Goal: Communication & Community: Answer question/provide support

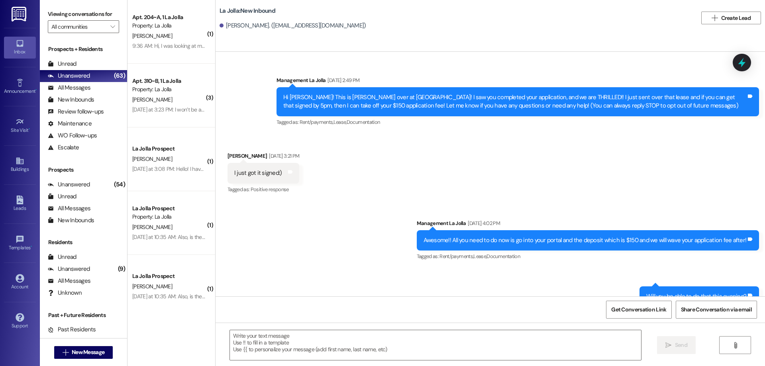
scroll to position [528, 0]
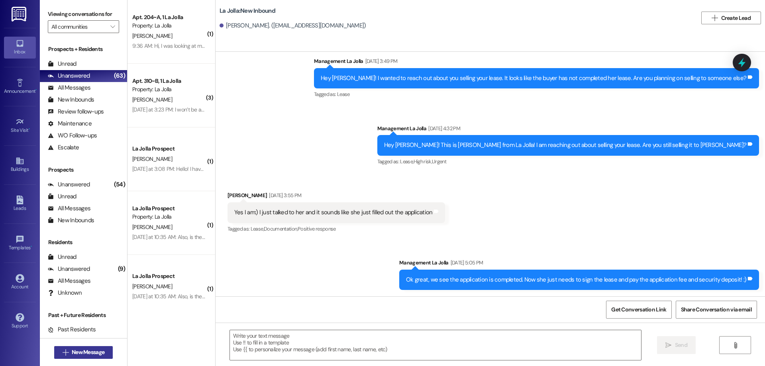
click at [81, 357] on button " New Message" at bounding box center [83, 352] width 59 height 13
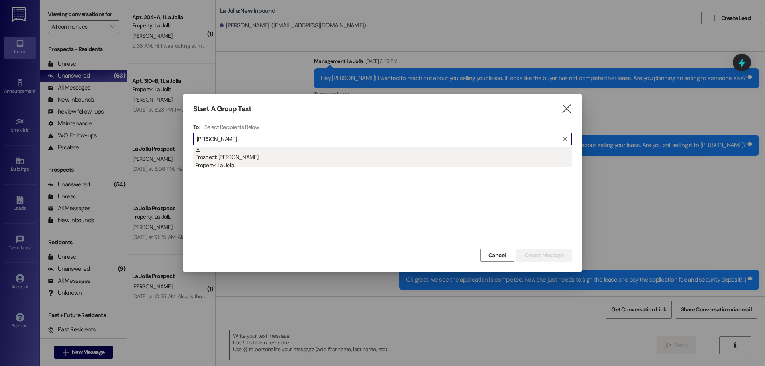
type input "[PERSON_NAME]"
click at [250, 165] on div "Property: La Jolla" at bounding box center [383, 165] width 377 height 8
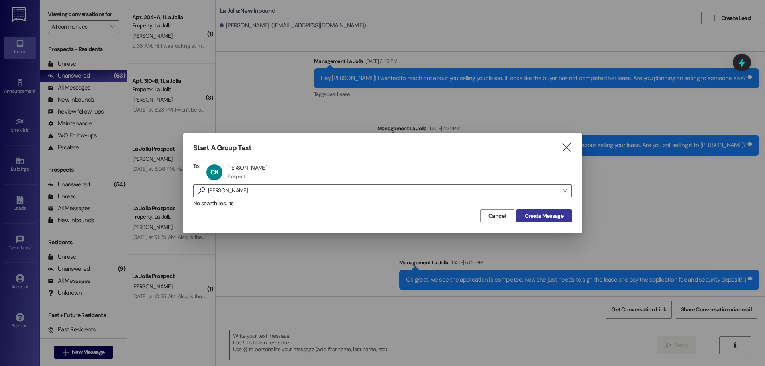
click at [544, 220] on button "Create Message" at bounding box center [544, 216] width 55 height 13
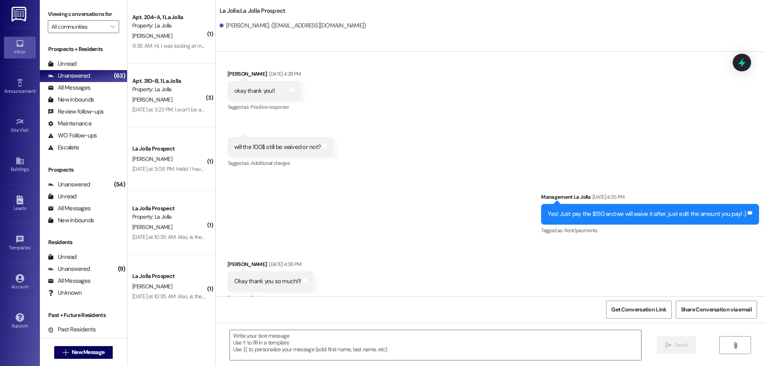
scroll to position [835, 0]
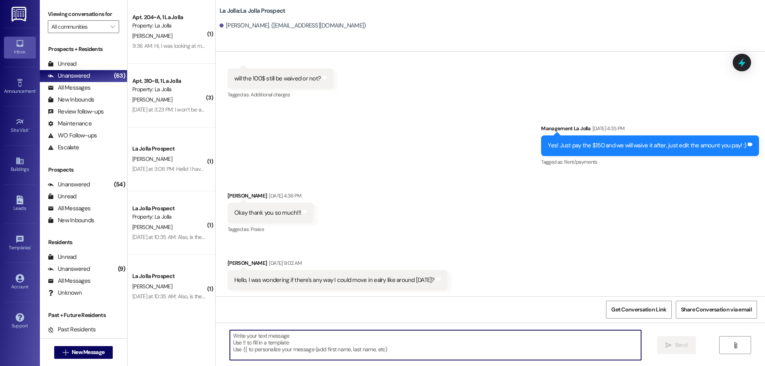
click at [283, 337] on textarea at bounding box center [435, 345] width 411 height 30
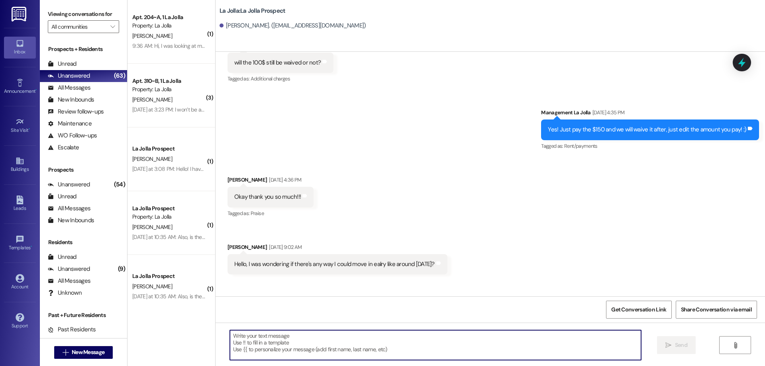
scroll to position [903, 0]
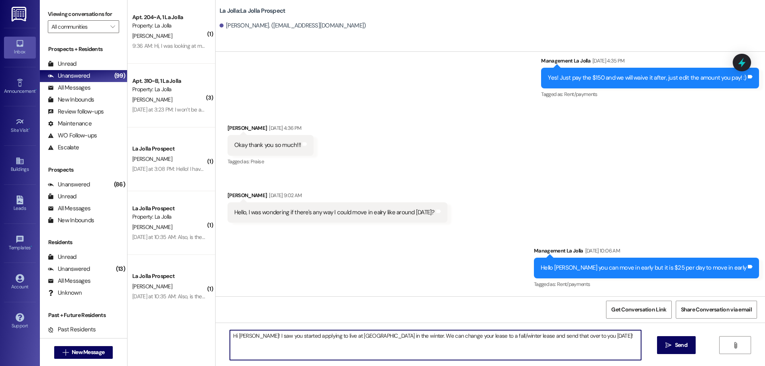
click at [381, 336] on textarea "Hi [PERSON_NAME]! I saw you started applying to live at [GEOGRAPHIC_DATA] in th…" at bounding box center [435, 345] width 411 height 30
click at [574, 340] on textarea "Hi [PERSON_NAME]! I saw you started applying to live at [GEOGRAPHIC_DATA] in th…" at bounding box center [435, 345] width 411 height 30
click at [379, 337] on textarea "Hi [PERSON_NAME]! I saw you started applying to live at [GEOGRAPHIC_DATA] in th…" at bounding box center [435, 345] width 411 height 30
click at [371, 342] on textarea "Hi [PERSON_NAME]! I saw you started applying to live at [GEOGRAPHIC_DATA] in th…" at bounding box center [435, 345] width 411 height 30
click at [577, 337] on textarea "Hi [PERSON_NAME]! I saw you started applying to live at [GEOGRAPHIC_DATA] in th…" at bounding box center [435, 345] width 411 height 30
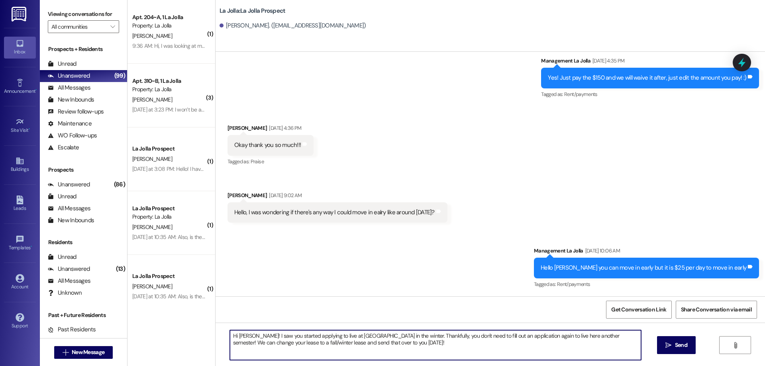
click at [373, 341] on textarea "Hi [PERSON_NAME]! I saw you started applying to live at [GEOGRAPHIC_DATA] in th…" at bounding box center [435, 345] width 411 height 30
type textarea "Hi [PERSON_NAME]! I saw you started applying to live at [GEOGRAPHIC_DATA] in th…"
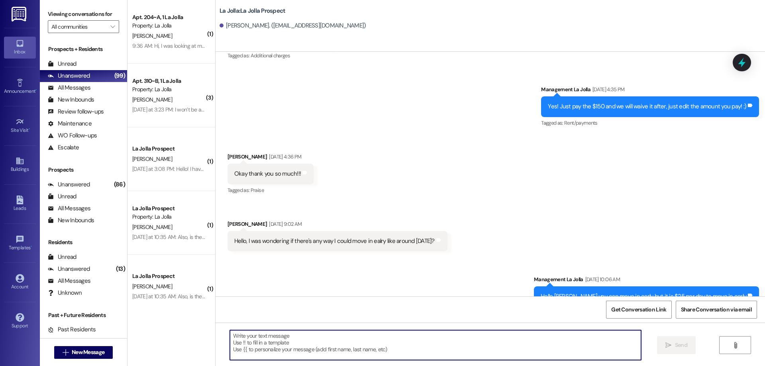
scroll to position [967, 0]
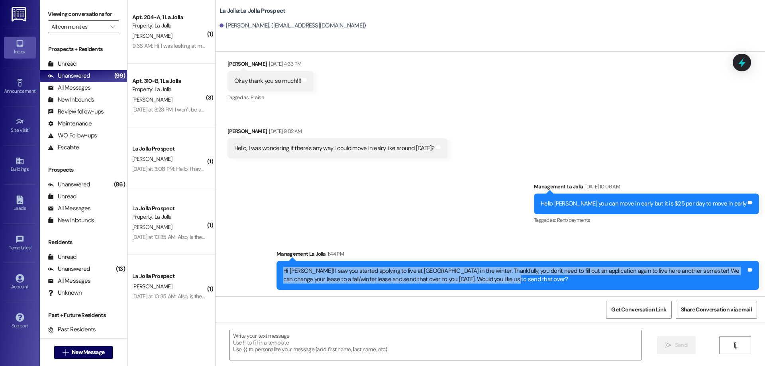
drag, startPoint x: 272, startPoint y: 271, endPoint x: 563, endPoint y: 293, distance: 291.8
click at [563, 293] on div "Sent via SMS Management La Jolla 1:44 PM Hi [PERSON_NAME]! I saw you started ap…" at bounding box center [518, 270] width 495 height 52
copy div "Hi [PERSON_NAME]! I saw you started applying to live at [GEOGRAPHIC_DATA] in th…"
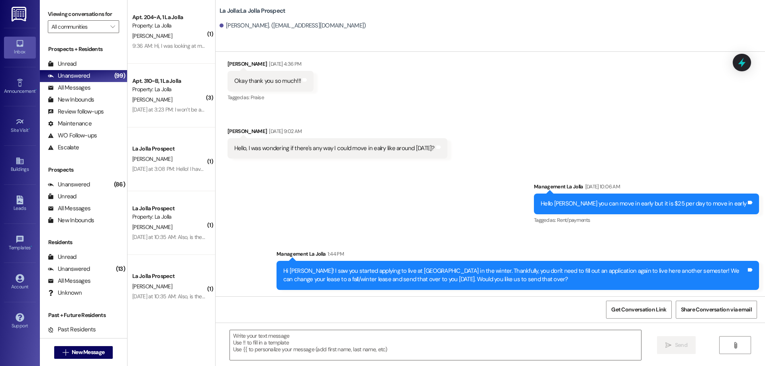
click at [305, 192] on div "Sent via SMS Management La Jolla [DATE] 10:06 AM Hello [PERSON_NAME] you can mo…" at bounding box center [491, 231] width 550 height 132
click at [84, 349] on span "New Message" at bounding box center [88, 352] width 33 height 8
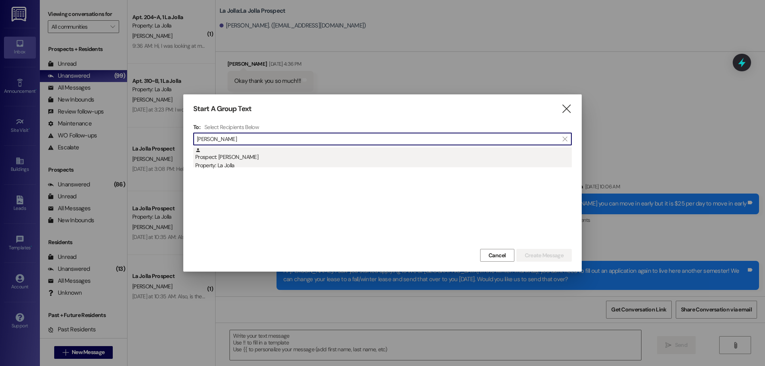
type input "[PERSON_NAME]"
click at [281, 167] on div "Property: La Jolla" at bounding box center [383, 165] width 377 height 8
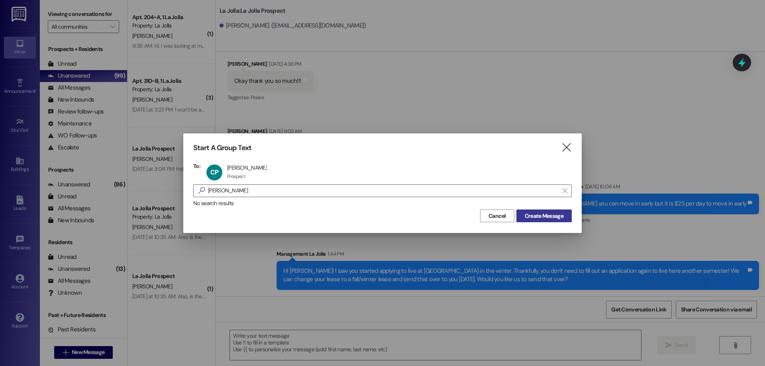
click at [541, 219] on span "Create Message" at bounding box center [544, 216] width 39 height 8
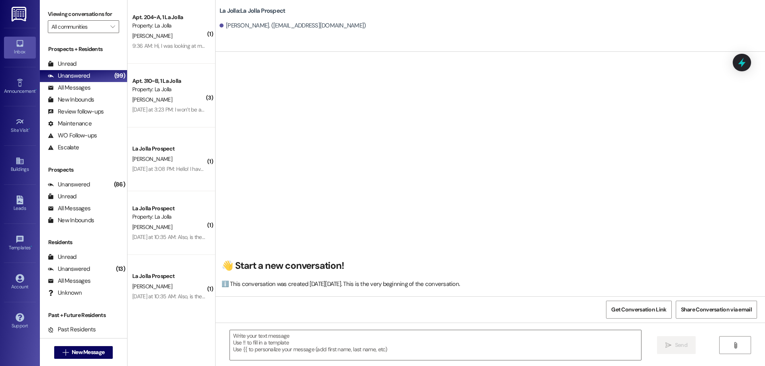
scroll to position [0, 0]
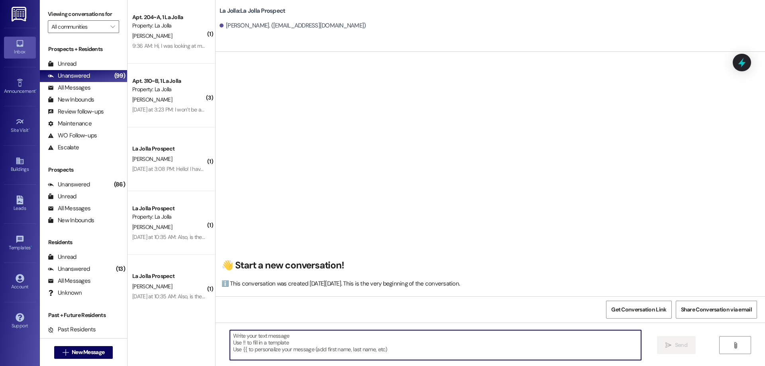
click at [233, 338] on textarea at bounding box center [435, 345] width 411 height 30
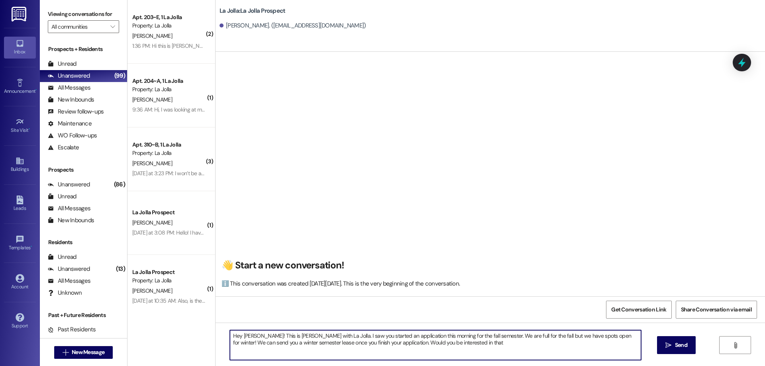
type textarea "Hey [PERSON_NAME]! This is [PERSON_NAME] with La Jolla. I saw you started an ap…"
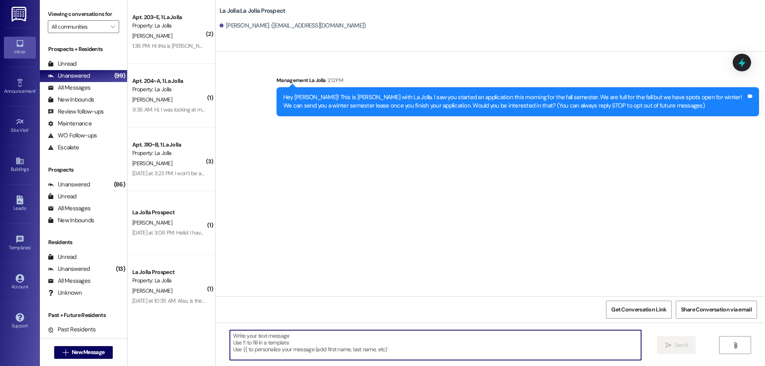
scroll to position [0, 0]
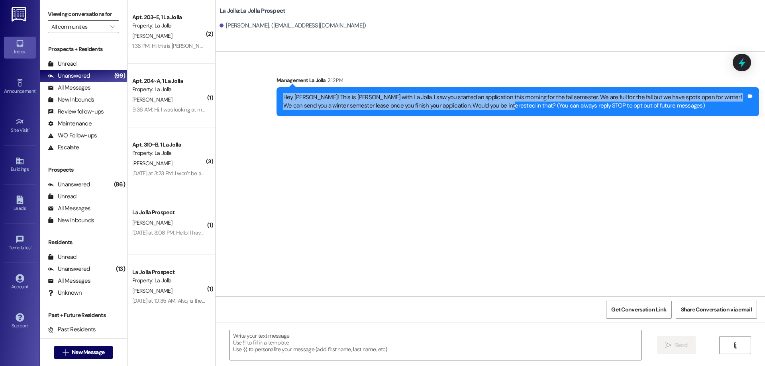
drag, startPoint x: 277, startPoint y: 100, endPoint x: 477, endPoint y: 108, distance: 199.4
click at [477, 108] on div "Hey [PERSON_NAME]! This is [PERSON_NAME] with La Jolla. I saw you started an ap…" at bounding box center [514, 101] width 463 height 17
copy div "Hey [PERSON_NAME]! This is [PERSON_NAME] with La Jolla. I saw you started an ap…"
click at [66, 347] on button " New Message" at bounding box center [83, 352] width 59 height 13
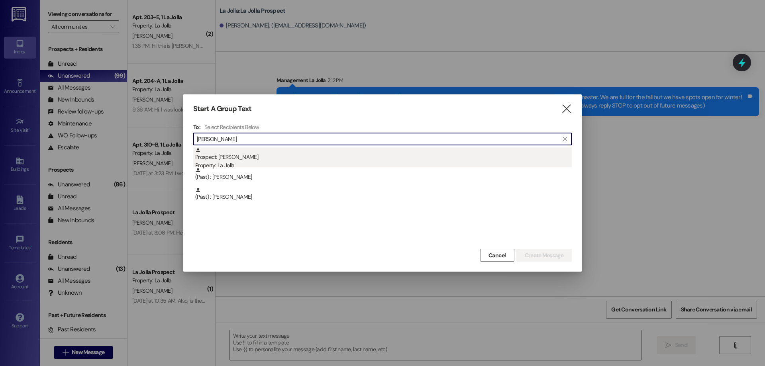
type input "[PERSON_NAME]"
click at [198, 163] on div "Property: La Jolla" at bounding box center [383, 165] width 377 height 8
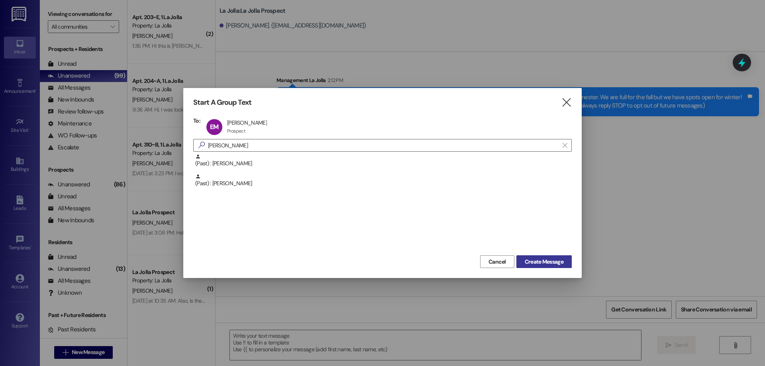
click at [555, 264] on span "Create Message" at bounding box center [544, 262] width 39 height 8
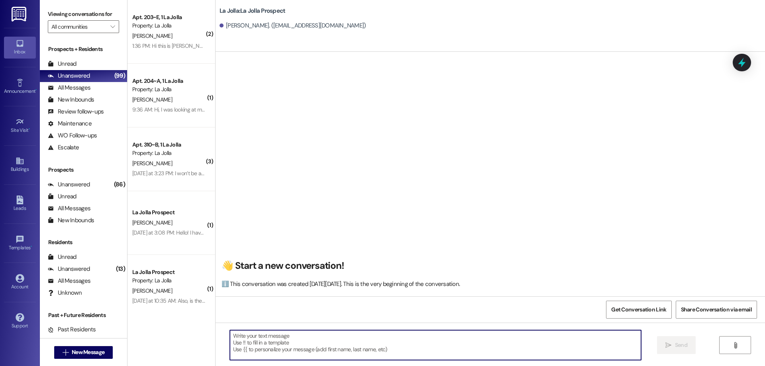
click at [287, 334] on textarea at bounding box center [435, 345] width 411 height 30
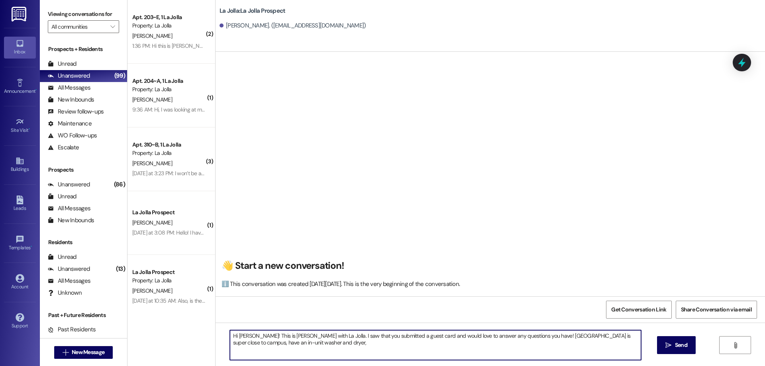
click at [601, 334] on textarea "Hi [PERSON_NAME]! This is [PERSON_NAME] with La Jolla. I saw that you submitted…" at bounding box center [435, 345] width 411 height 30
click at [277, 339] on textarea "Hi [PERSON_NAME]! This is [PERSON_NAME] with La Jolla. I saw that you submitted…" at bounding box center [435, 345] width 411 height 30
click at [273, 345] on textarea "Hi [PERSON_NAME]! This is [PERSON_NAME] with La Jolla. I saw that you submitted…" at bounding box center [435, 345] width 411 height 30
click at [322, 342] on textarea "Hi [PERSON_NAME]! This is [PERSON_NAME] with La Jolla. I saw that you submitted…" at bounding box center [435, 345] width 411 height 30
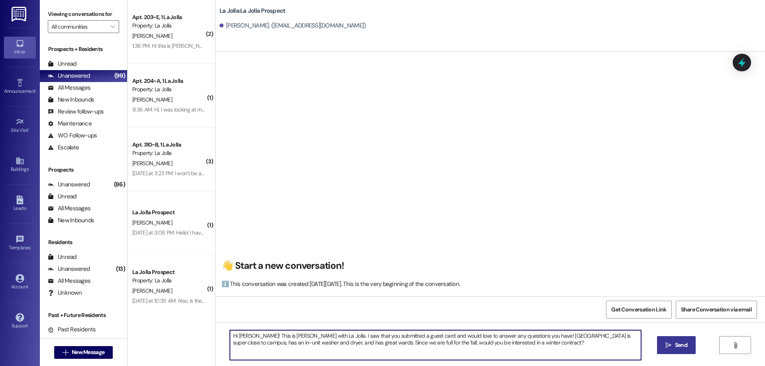
type textarea "Hi [PERSON_NAME]! This is [PERSON_NAME] with La Jolla. I saw that you submitted…"
click at [679, 344] on span "Send" at bounding box center [681, 345] width 12 height 8
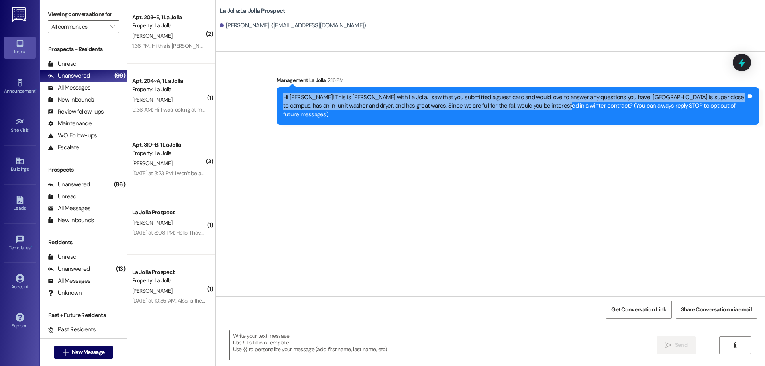
drag, startPoint x: 279, startPoint y: 98, endPoint x: 524, endPoint y: 108, distance: 244.9
click at [524, 108] on div "Hi [PERSON_NAME]! This is [PERSON_NAME] with La Jolla. I saw that you submitted…" at bounding box center [514, 106] width 463 height 26
copy div "Hi [PERSON_NAME]! This is [PERSON_NAME] with La Jolla. I saw that you submitted…"
click at [107, 352] on button " New Message" at bounding box center [83, 352] width 59 height 13
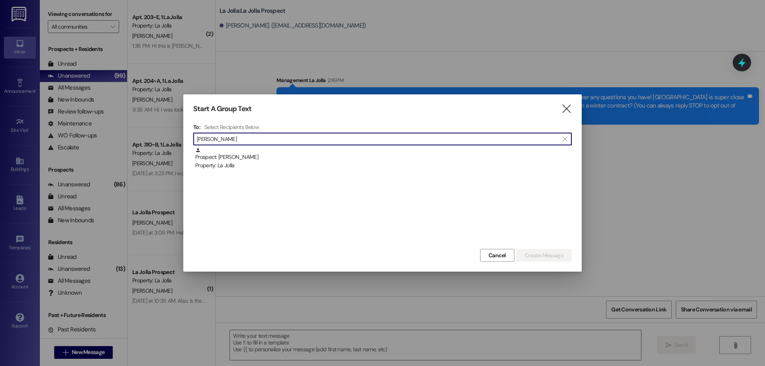
type input "[PERSON_NAME]"
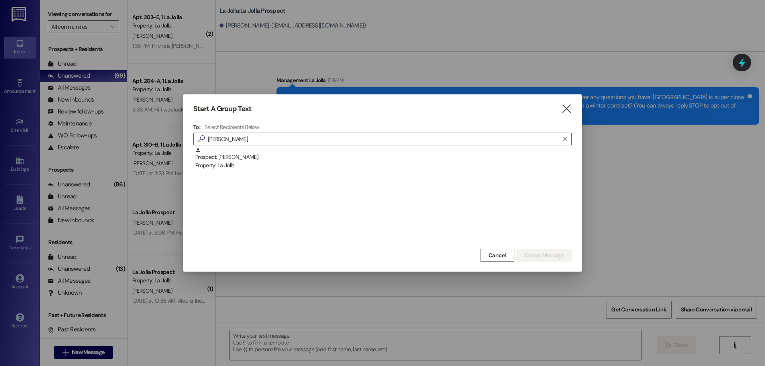
click at [250, 146] on div "To: Select Recipients Below  zheng  Prospect: [PERSON_NAME] Property: [GEOGRA…" at bounding box center [382, 186] width 379 height 124
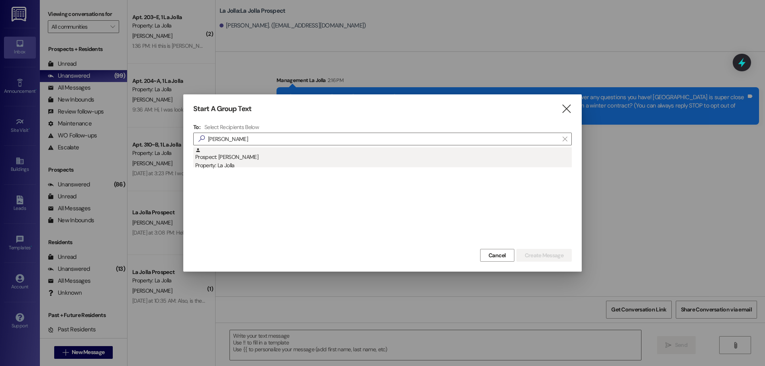
click at [246, 157] on div "Prospect: [PERSON_NAME] Property: [GEOGRAPHIC_DATA]" at bounding box center [383, 158] width 377 height 23
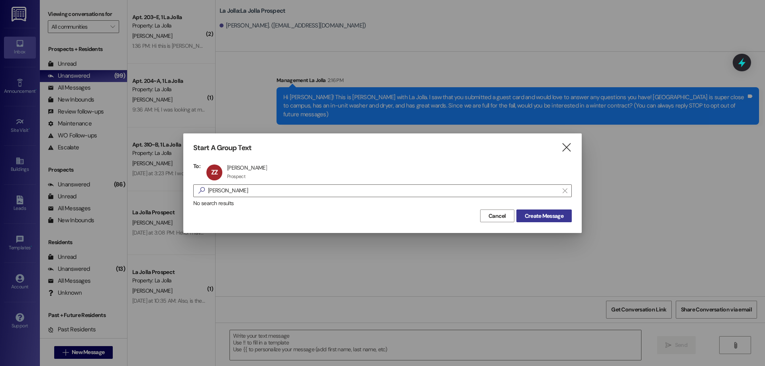
click at [549, 215] on span "Create Message" at bounding box center [544, 216] width 39 height 8
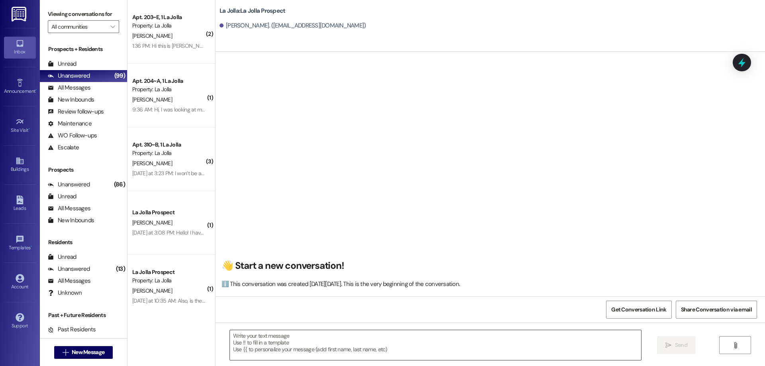
click at [275, 345] on textarea at bounding box center [435, 345] width 411 height 30
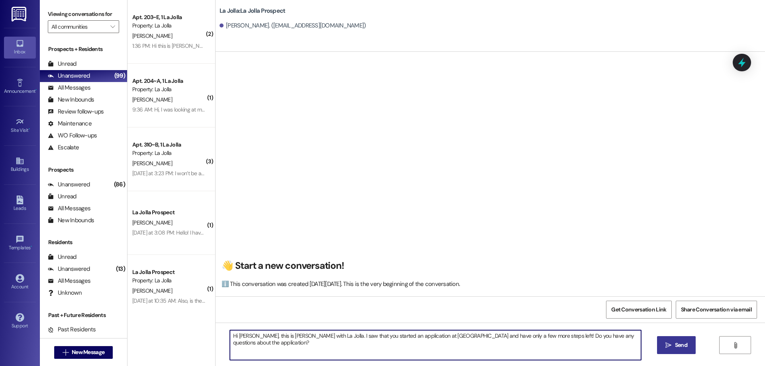
type textarea "Hi [PERSON_NAME], this is [PERSON_NAME] with La Jolla. I saw that you started a…"
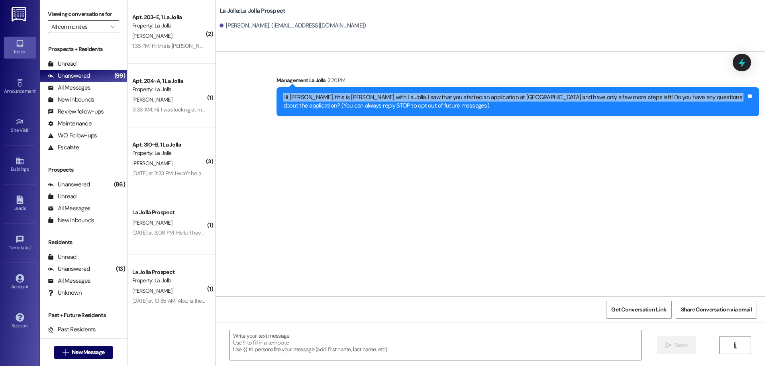
drag, startPoint x: 277, startPoint y: 98, endPoint x: 703, endPoint y: 97, distance: 426.0
click at [703, 97] on div "Hi [PERSON_NAME], this is [PERSON_NAME] with La Jolla. I saw that you started a…" at bounding box center [515, 101] width 465 height 17
copy div "Hi [PERSON_NAME], this is [PERSON_NAME] with La Jolla. I saw that you started a…"
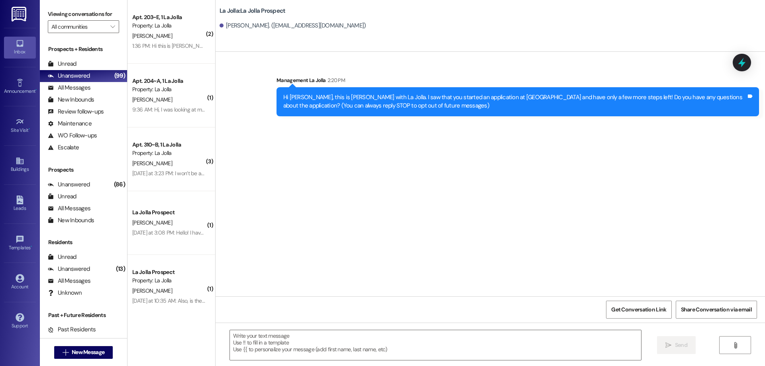
click at [335, 159] on div "Sent via SMS Management La Jolla 2:20 PM Hi [PERSON_NAME], this is [PERSON_NAME…" at bounding box center [491, 174] width 550 height 245
click at [92, 352] on span "New Message" at bounding box center [88, 352] width 33 height 8
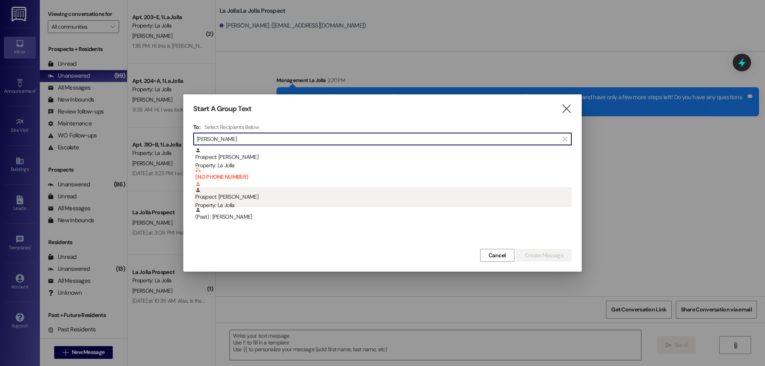
type input "[PERSON_NAME]"
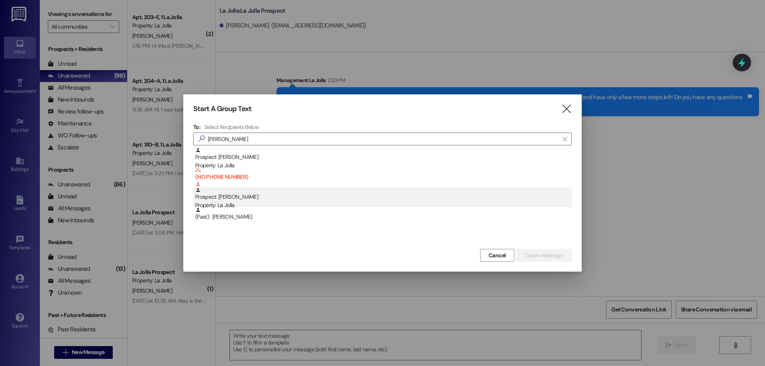
click at [236, 201] on div "Prospect: [PERSON_NAME] Property: [GEOGRAPHIC_DATA]" at bounding box center [383, 198] width 377 height 23
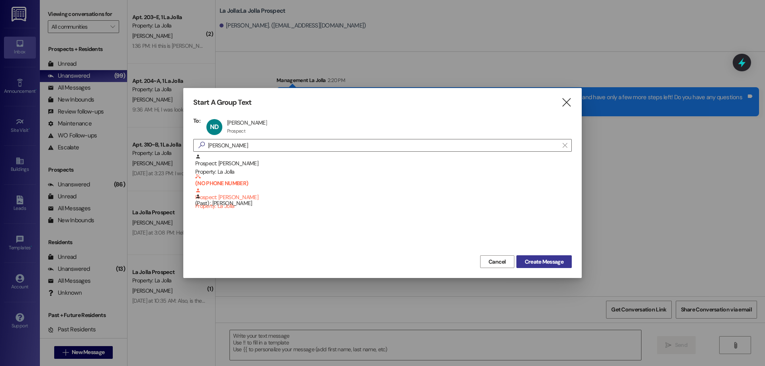
click at [552, 263] on span "Create Message" at bounding box center [544, 262] width 39 height 8
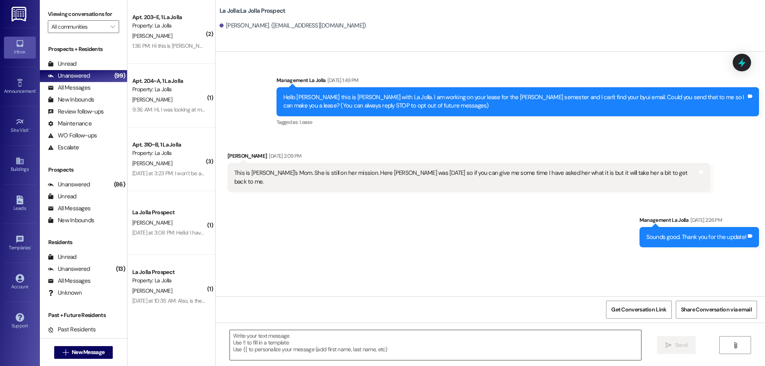
click at [286, 332] on textarea at bounding box center [435, 345] width 411 height 30
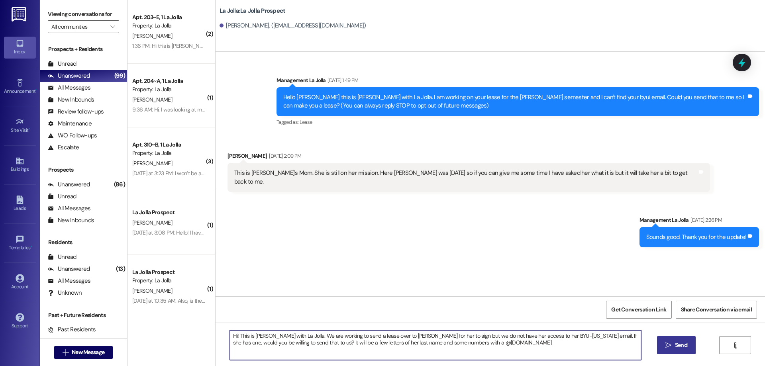
type textarea "Hi! This is [PERSON_NAME] with La Jolla. We are working to send a lease over to…"
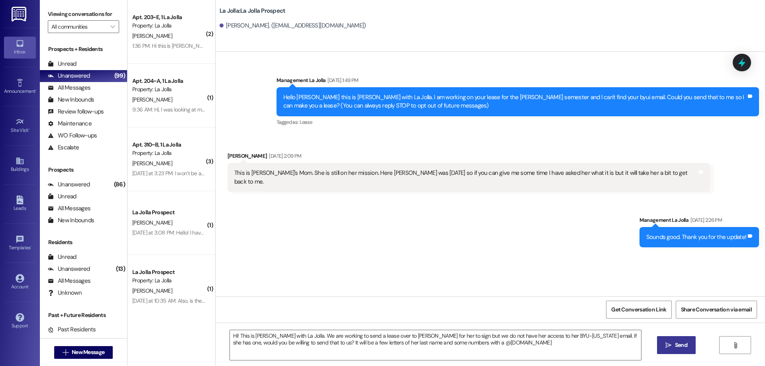
click at [676, 341] on button " Send" at bounding box center [676, 345] width 39 height 18
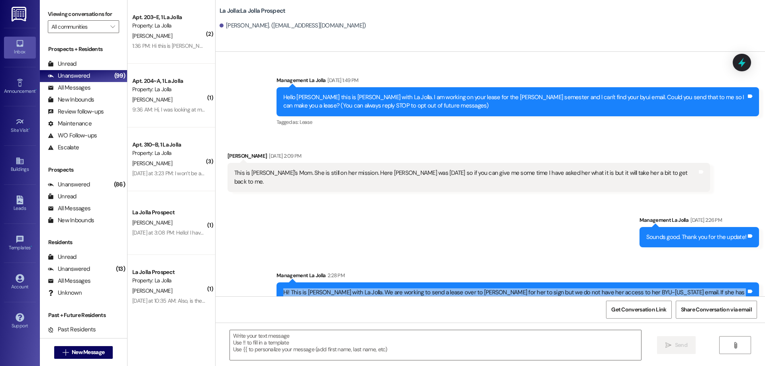
scroll to position [13, 0]
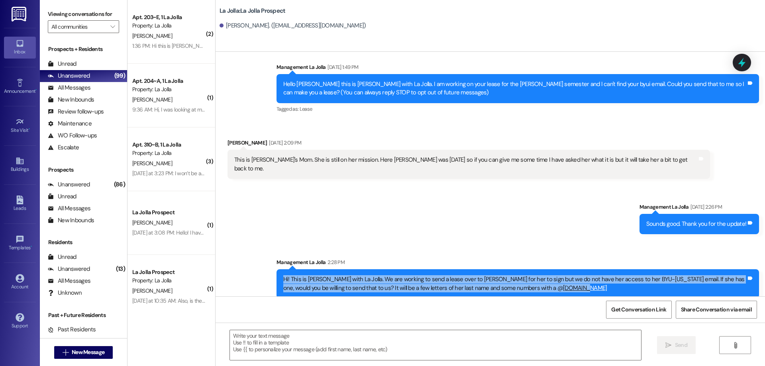
drag, startPoint x: 279, startPoint y: 282, endPoint x: 493, endPoint y: 280, distance: 214.0
click at [493, 280] on div "Hi! This is [PERSON_NAME] with La Jolla. We are working to send a lease over to…" at bounding box center [514, 283] width 463 height 17
copy div "Hi! This is [PERSON_NAME] with La Jolla. We are working to send a lease over to…"
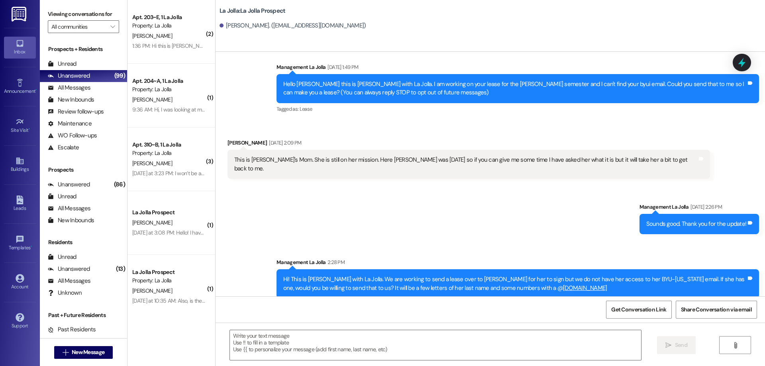
click at [412, 207] on div "Sent via SMS Management La Jolla [DATE] 2:26 PM Sounds good. Thank you for the …" at bounding box center [491, 245] width 550 height 120
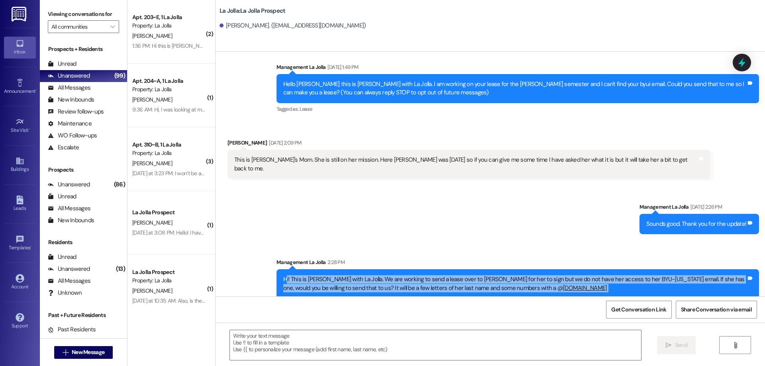
drag, startPoint x: 279, startPoint y: 268, endPoint x: 506, endPoint y: 304, distance: 229.1
click at [506, 304] on div "Sent via SMS Management La Jolla [DATE] 1:49 PM Hello [PERSON_NAME] this is [PE…" at bounding box center [491, 235] width 550 height 366
copy div "i! This is [PERSON_NAME] with La Jolla. We are working to send a lease over to …"
click at [64, 350] on icon "" at bounding box center [66, 353] width 6 height 6
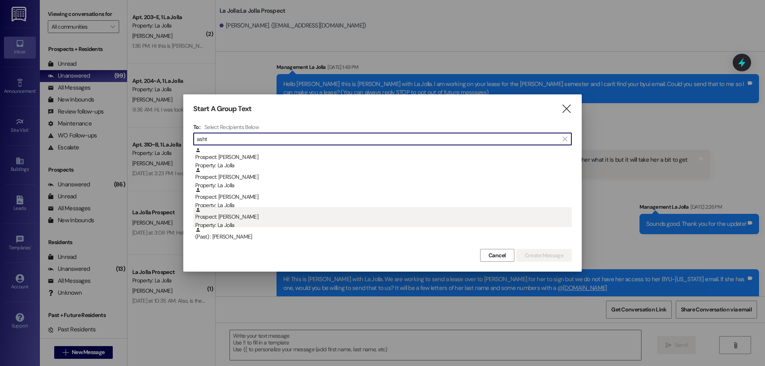
type input "asht"
click at [333, 223] on div "Property: La Jolla" at bounding box center [383, 225] width 377 height 8
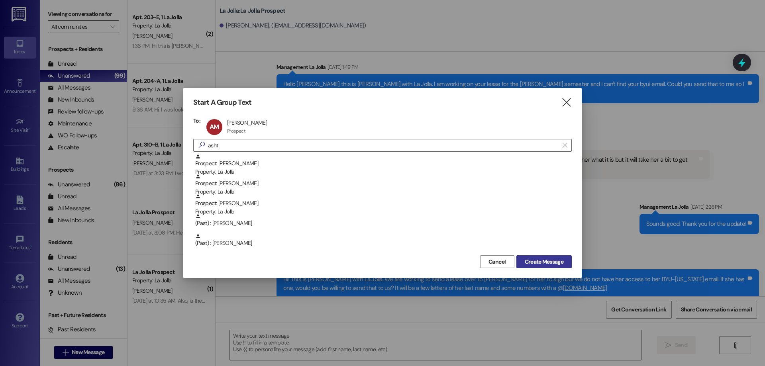
click at [525, 263] on span "Create Message" at bounding box center [544, 262] width 39 height 8
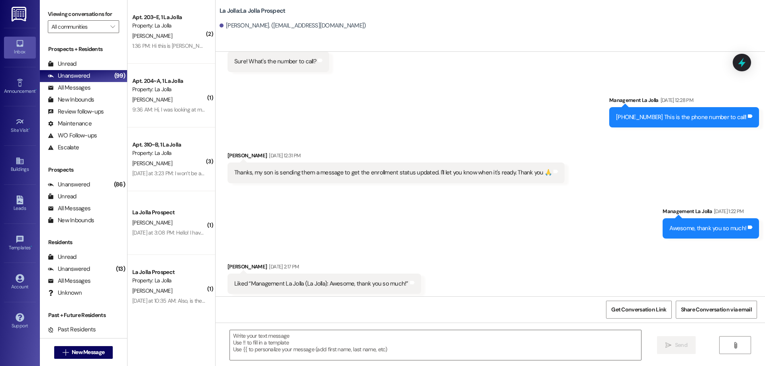
scroll to position [264, 0]
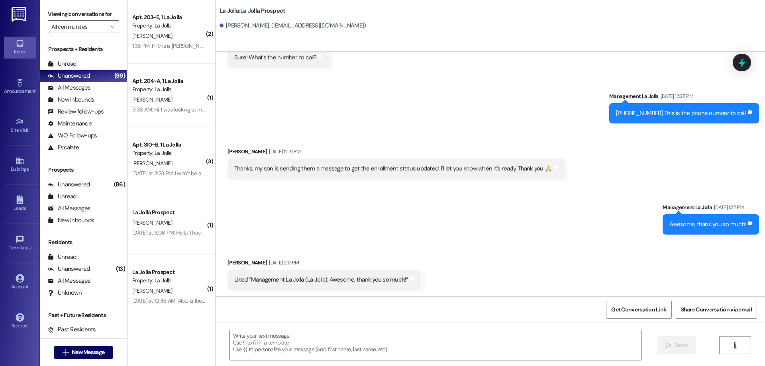
click at [91, 360] on div " New Message" at bounding box center [83, 353] width 59 height 20
click at [92, 355] on span "New Message" at bounding box center [88, 352] width 33 height 8
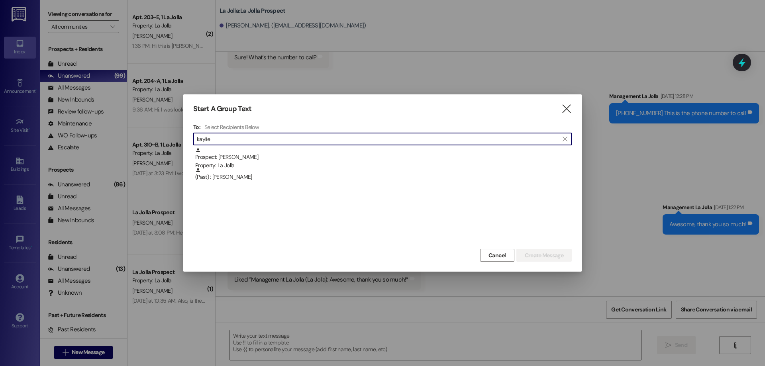
type input "kaylie"
click at [269, 167] on div "(Past) : [PERSON_NAME]" at bounding box center [383, 174] width 377 height 14
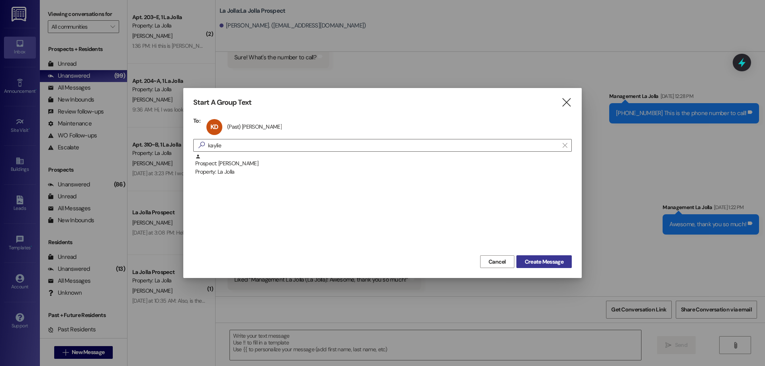
click at [530, 263] on span "Create Message" at bounding box center [544, 262] width 39 height 8
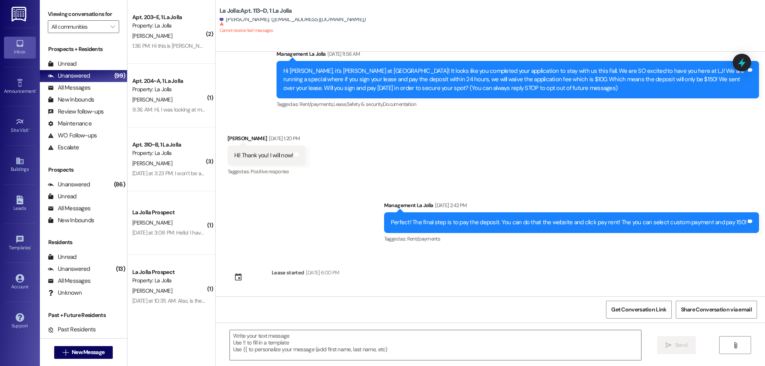
scroll to position [28, 0]
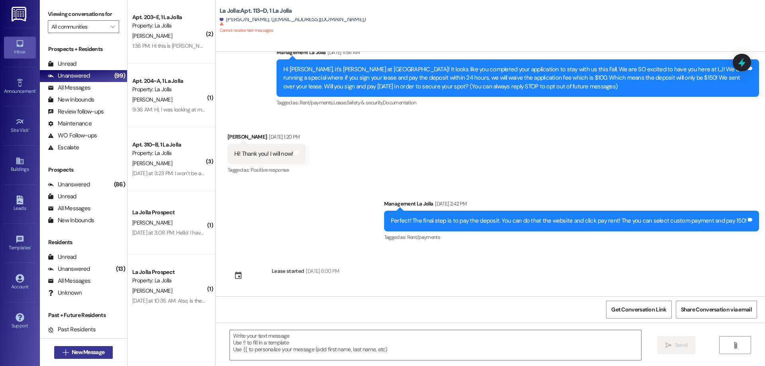
click at [96, 352] on span "New Message" at bounding box center [88, 352] width 33 height 8
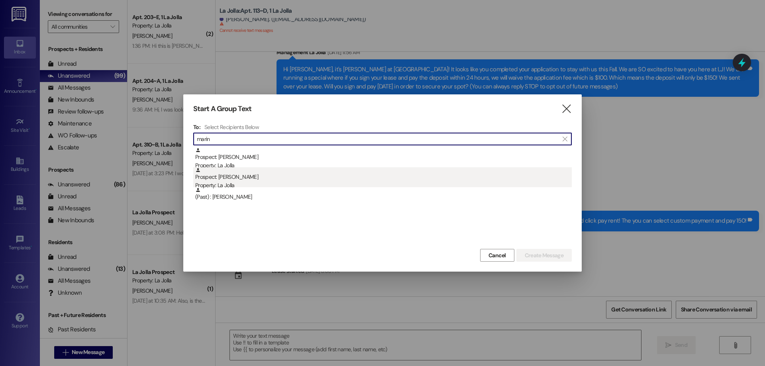
type input "marin"
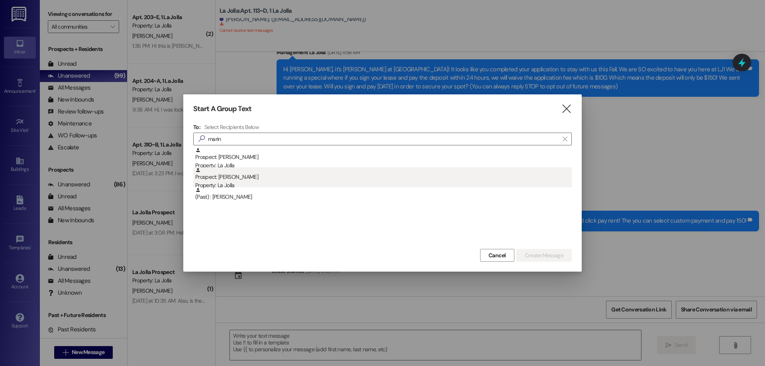
click at [251, 183] on div "Property: La Jolla" at bounding box center [383, 185] width 377 height 8
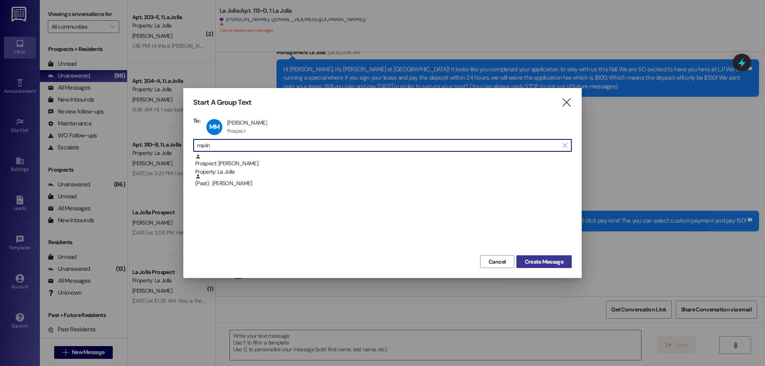
click at [556, 263] on span "Create Message" at bounding box center [544, 262] width 39 height 8
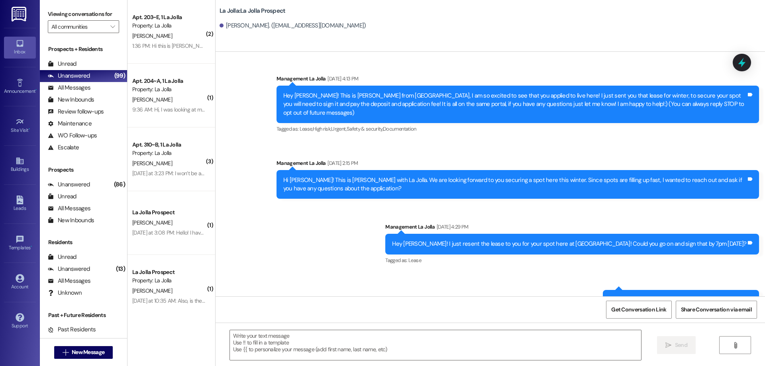
scroll to position [0, 0]
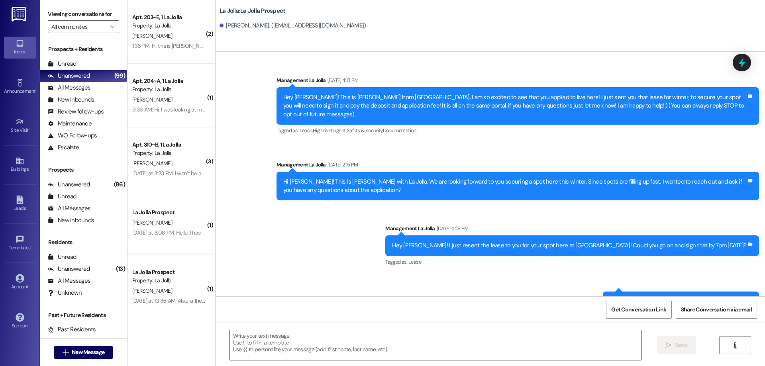
click at [300, 337] on textarea at bounding box center [435, 345] width 411 height 30
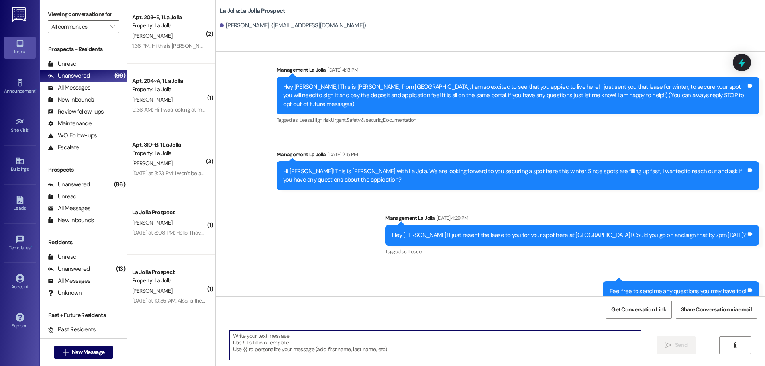
scroll to position [14, 0]
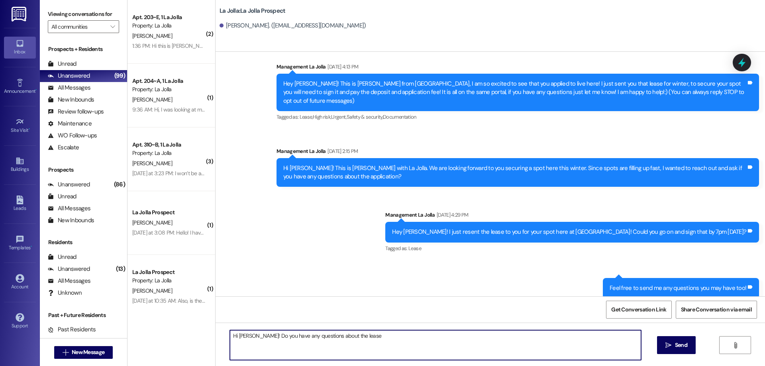
drag, startPoint x: 372, startPoint y: 340, endPoint x: 253, endPoint y: 339, distance: 118.8
click at [253, 339] on textarea "Hi [PERSON_NAME]! Do you have any questions about the lease" at bounding box center [435, 345] width 411 height 30
type textarea "Hi [PERSON_NAME]! I sent over the lease for it to be signed for this upcoming w…"
click at [678, 341] on span "Send" at bounding box center [681, 345] width 12 height 8
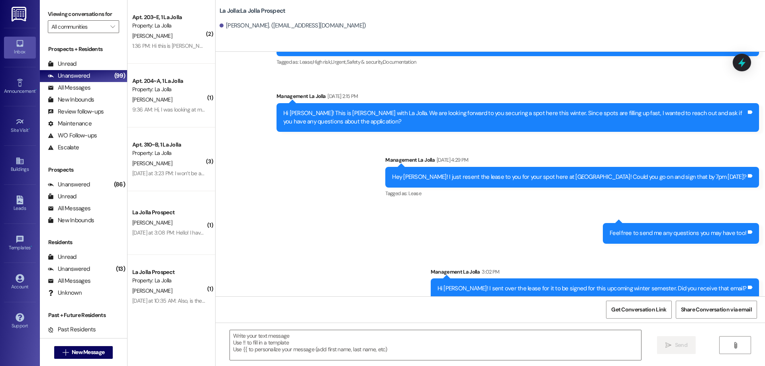
scroll to position [69, 0]
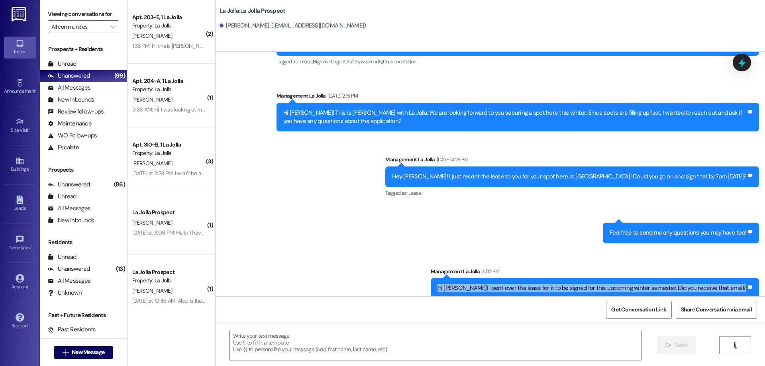
drag, startPoint x: 465, startPoint y: 279, endPoint x: 765, endPoint y: 278, distance: 299.7
click at [765, 278] on div "Sent via SMS Management La Jolla [DATE] 4:13 PM Hey [PERSON_NAME]! This is [PER…" at bounding box center [491, 174] width 550 height 245
copy div "Hi [PERSON_NAME]! I sent over the lease for it to be signed for this upcoming w…"
click at [74, 354] on span "New Message" at bounding box center [88, 352] width 33 height 8
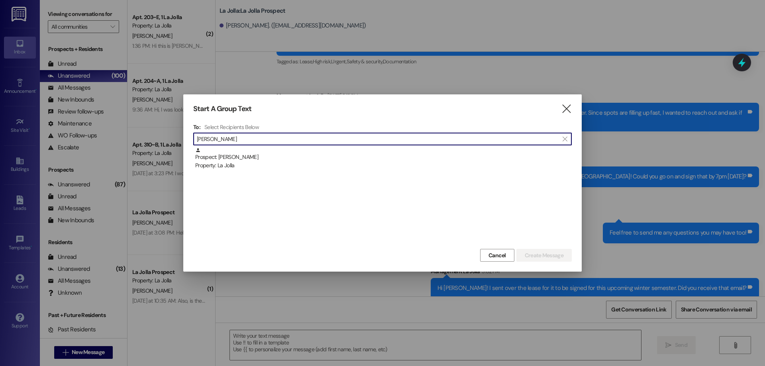
type input "[PERSON_NAME]"
click at [257, 171] on div "Prospect: [PERSON_NAME] Property: La Jolla" at bounding box center [382, 197] width 379 height 100
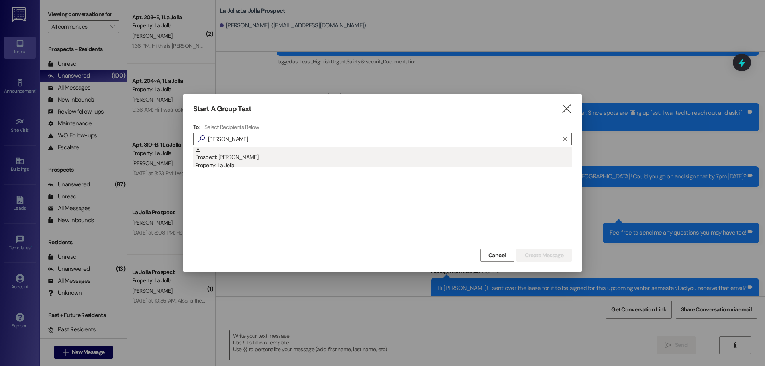
click at [256, 165] on div "Property: La Jolla" at bounding box center [383, 165] width 377 height 8
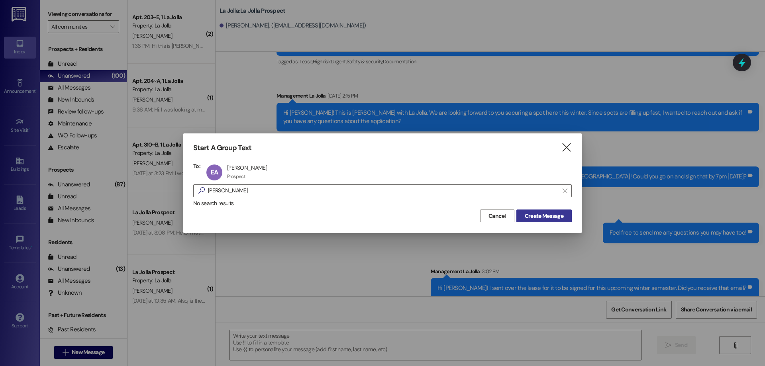
click at [558, 216] on span "Create Message" at bounding box center [544, 216] width 39 height 8
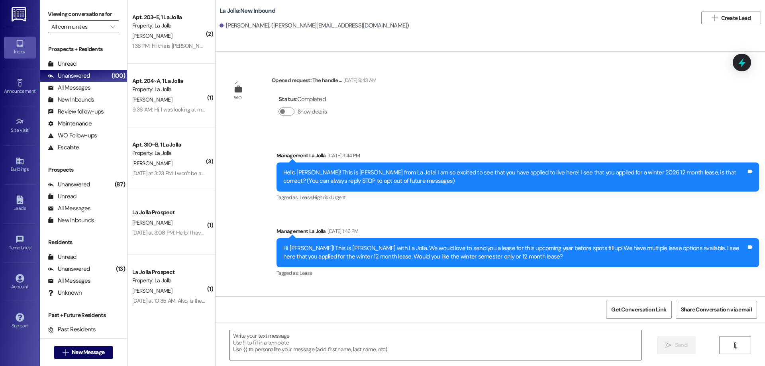
click at [285, 336] on textarea at bounding box center [435, 345] width 411 height 30
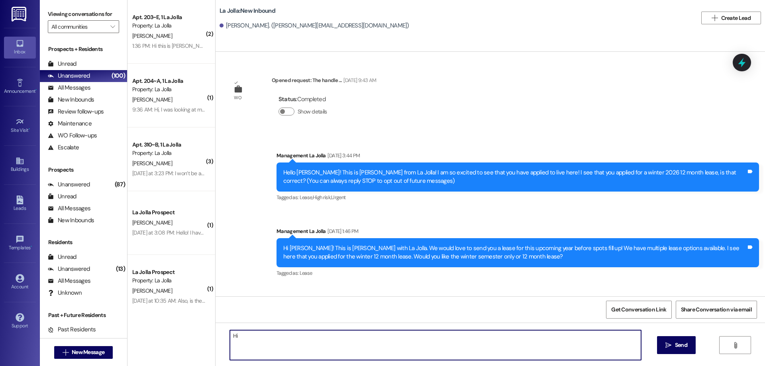
type textarea "H"
type textarea "e"
type textarea "h"
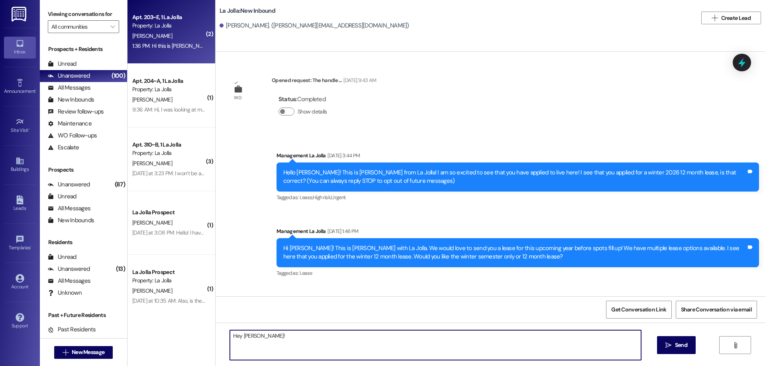
type textarea "Hey [PERSON_NAME]!"
